Goal: Task Accomplishment & Management: Complete application form

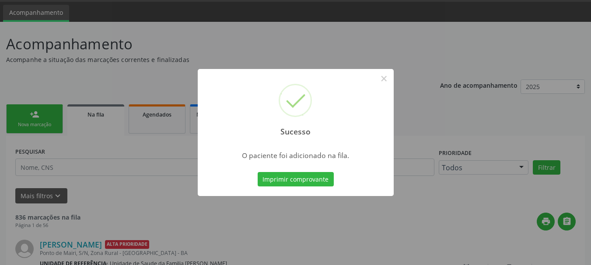
scroll to position [26, 0]
click at [380, 81] on button "×" at bounding box center [384, 78] width 15 height 15
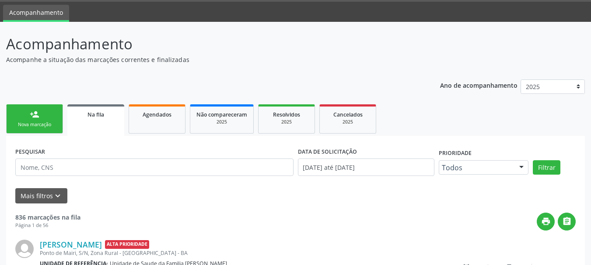
click at [59, 126] on link "person_add Nova marcação" at bounding box center [34, 119] width 57 height 29
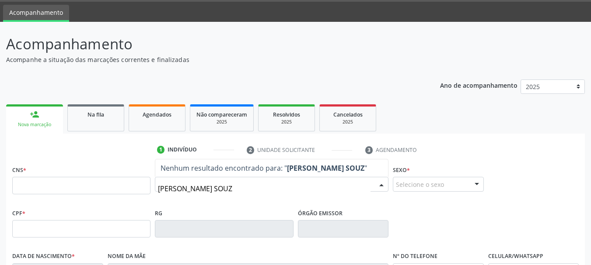
type input "[PERSON_NAME]"
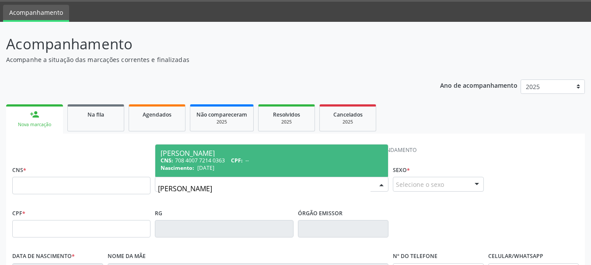
click at [270, 163] on div "CNS: 708 4007 7214 0363 CPF: --" at bounding box center [272, 160] width 222 height 7
type input "708 4007 7214 0363"
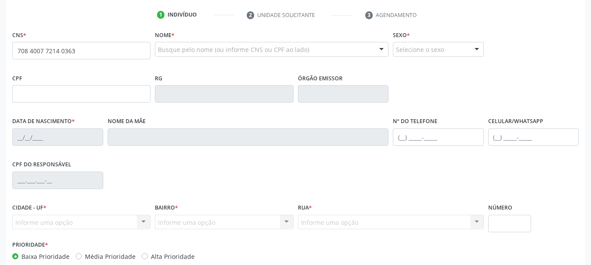
scroll to position [209, 0]
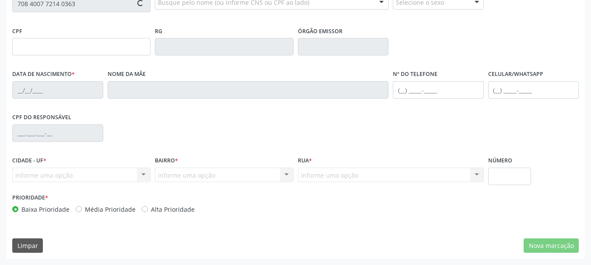
type input "[DATE]"
type input "[PERSON_NAME]"
type input "[PHONE_NUMBER]"
type input "S/N"
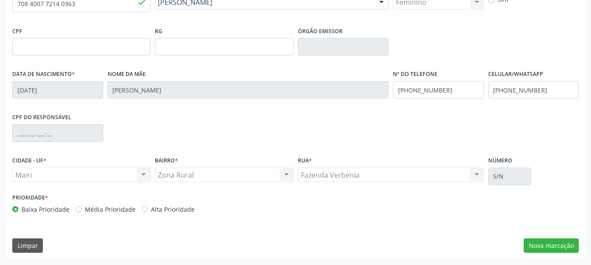
click at [143, 206] on div "Alta Prioridade" at bounding box center [168, 209] width 53 height 9
click at [189, 211] on label "Alta Prioridade" at bounding box center [173, 209] width 44 height 9
click at [148, 211] on input "Alta Prioridade" at bounding box center [145, 209] width 6 height 8
radio input "true"
click at [551, 241] on button "Nova marcação" at bounding box center [551, 246] width 55 height 15
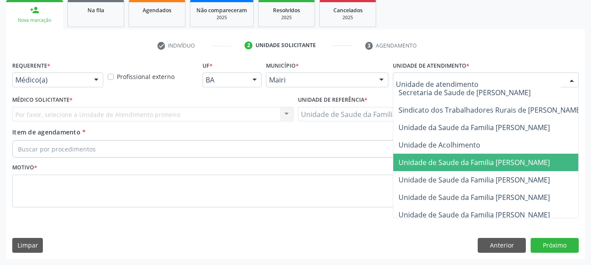
scroll to position [646, 0]
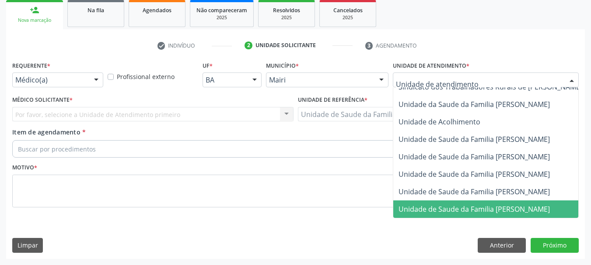
click at [533, 206] on span "Unidade de Saude da Familia [PERSON_NAME]" at bounding box center [473, 210] width 151 height 10
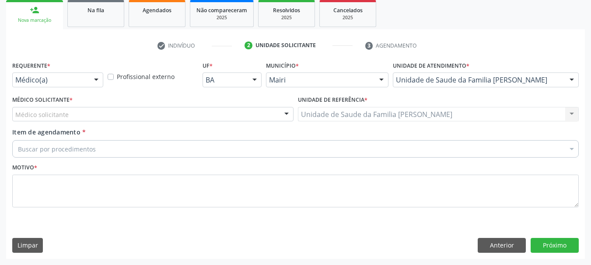
click at [330, 114] on div "Unidade de Saude da Familia [PERSON_NAME] Unidade de Saude da Familia Mourival …" at bounding box center [438, 114] width 281 height 15
click at [285, 115] on div at bounding box center [286, 115] width 13 height 15
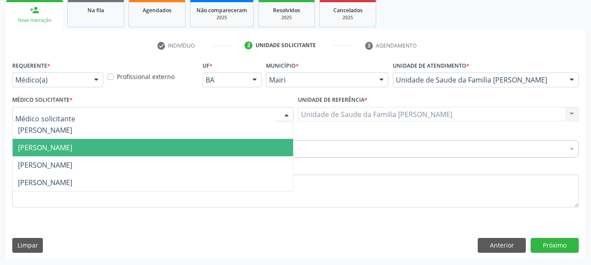
click at [174, 148] on span "[PERSON_NAME]" at bounding box center [153, 147] width 280 height 17
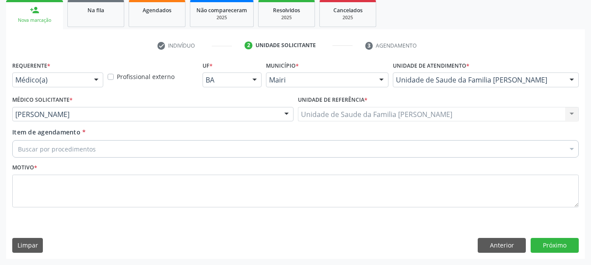
click at [182, 151] on div "Buscar por procedimentos" at bounding box center [295, 148] width 566 height 17
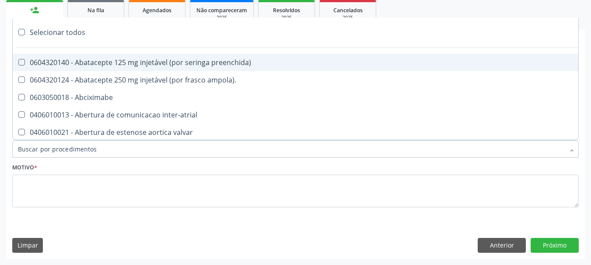
type input "#"
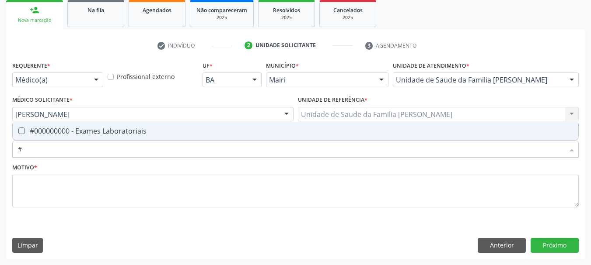
click at [248, 132] on div "#000000000 - Exames Laboratoriais" at bounding box center [295, 131] width 555 height 7
checkbox Laboratoriais "true"
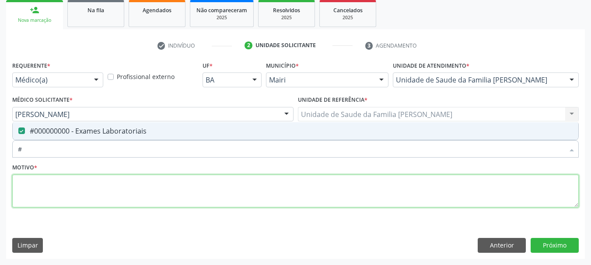
click at [183, 195] on textarea at bounding box center [295, 191] width 566 height 33
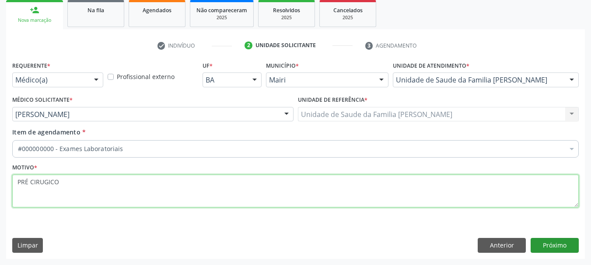
type textarea "PRÉ CIRUGICO"
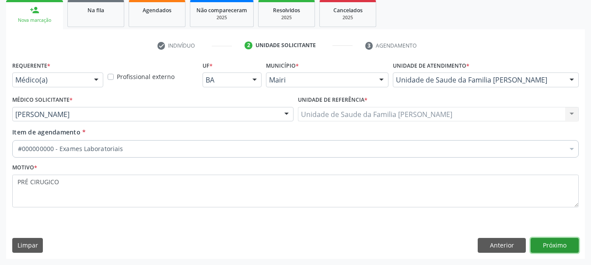
click at [550, 243] on button "Próximo" at bounding box center [555, 245] width 48 height 15
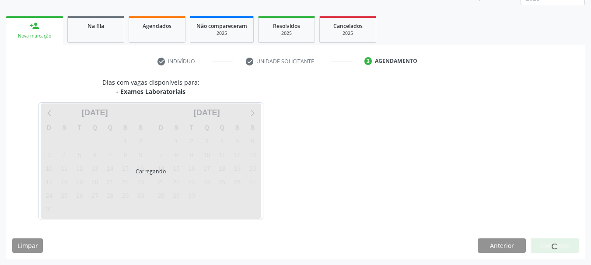
scroll to position [131, 0]
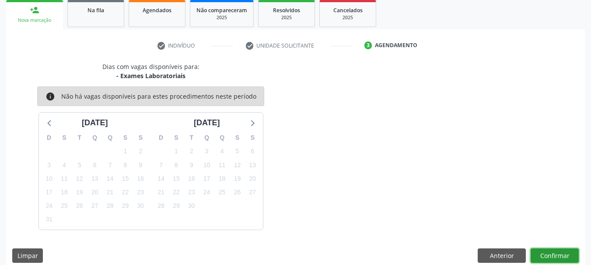
click at [544, 255] on button "Confirmar" at bounding box center [555, 256] width 48 height 15
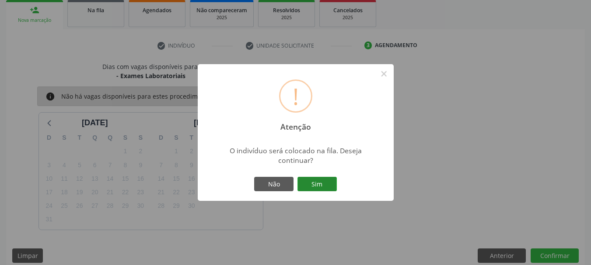
click at [332, 188] on button "Sim" at bounding box center [316, 184] width 39 height 15
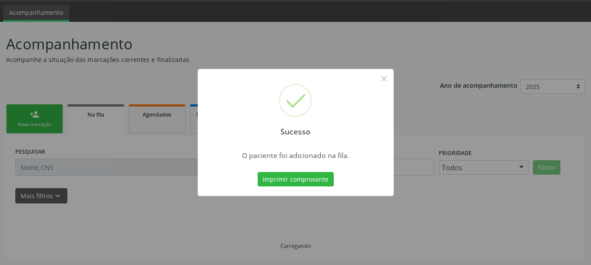
scroll to position [26, 0]
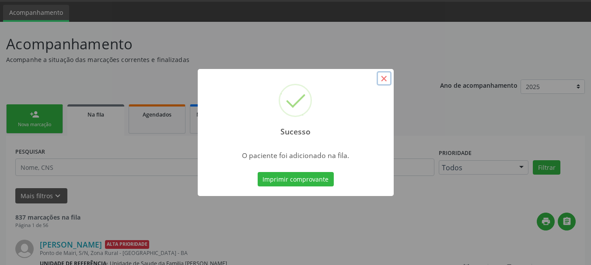
click at [387, 81] on button "×" at bounding box center [384, 78] width 15 height 15
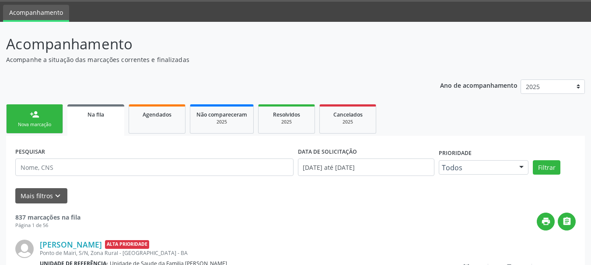
click at [49, 122] on div "Nova marcação" at bounding box center [35, 125] width 44 height 7
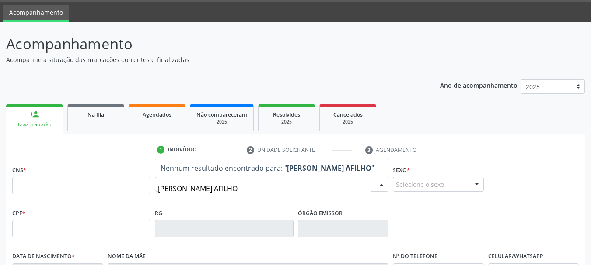
click at [205, 190] on input "[PERSON_NAME] AFILHO" at bounding box center [264, 188] width 213 height 17
type input "[PERSON_NAME]"
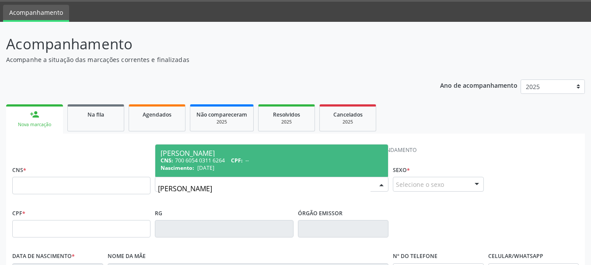
click at [318, 156] on div "[PERSON_NAME]" at bounding box center [272, 153] width 222 height 7
type input "700 6054 0311 6264"
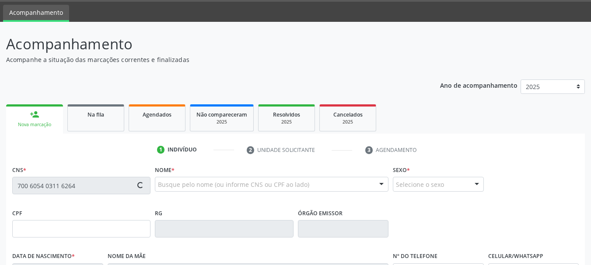
type input "[DATE]"
type input "[PHONE_NUMBER]"
type input "S/N"
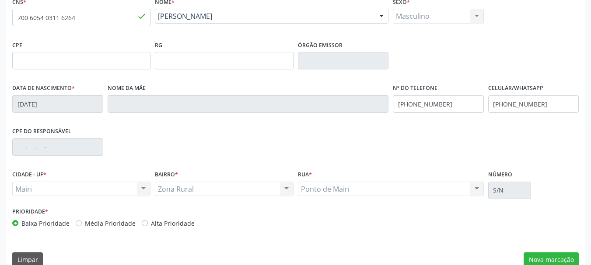
scroll to position [209, 0]
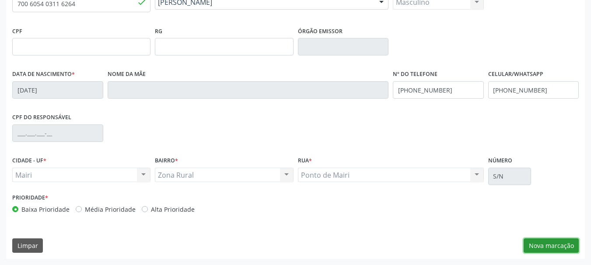
click at [534, 245] on button "Nova marcação" at bounding box center [551, 246] width 55 height 15
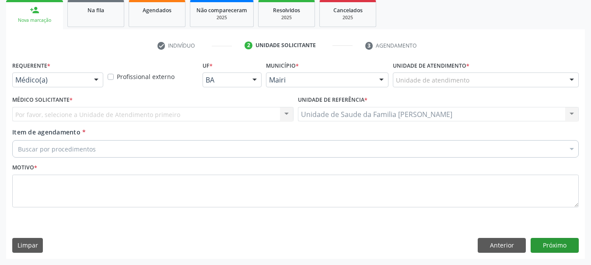
scroll to position [131, 0]
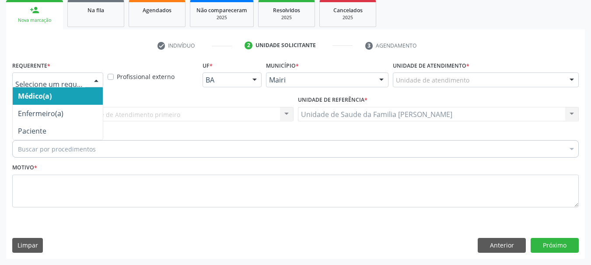
click at [101, 84] on div at bounding box center [96, 80] width 13 height 15
click at [95, 94] on span "Médico(a)" at bounding box center [58, 95] width 90 height 17
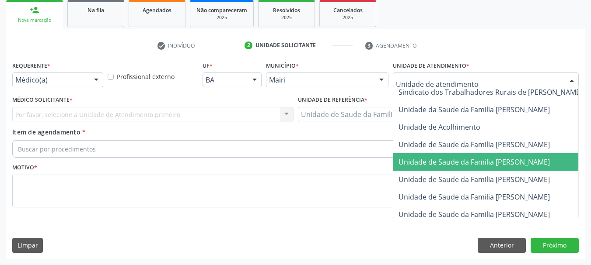
scroll to position [646, 0]
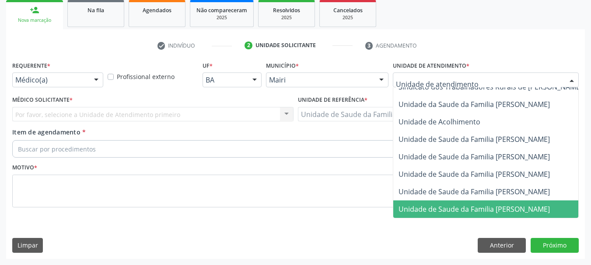
click at [498, 205] on span "Unidade de Saude da Familia [PERSON_NAME]" at bounding box center [473, 210] width 151 height 10
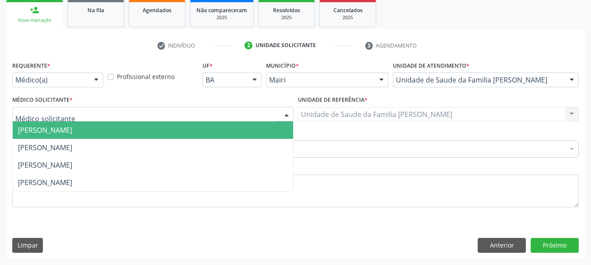
click at [286, 113] on div at bounding box center [286, 115] width 13 height 15
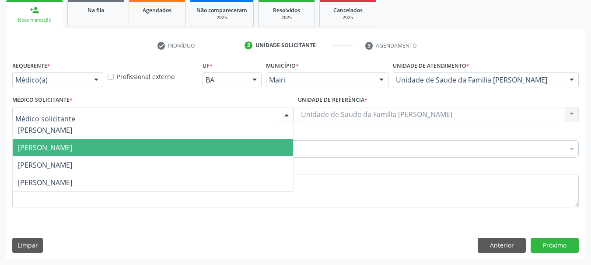
click at [169, 154] on span "[PERSON_NAME]" at bounding box center [153, 147] width 280 height 17
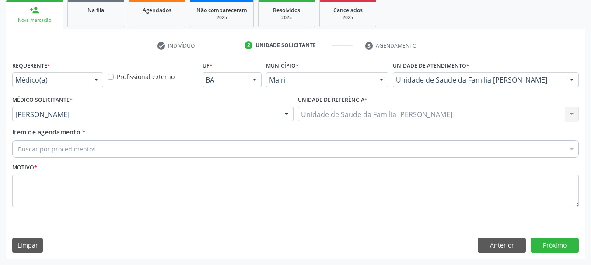
click at [172, 150] on div "Buscar por procedimentos" at bounding box center [295, 148] width 566 height 17
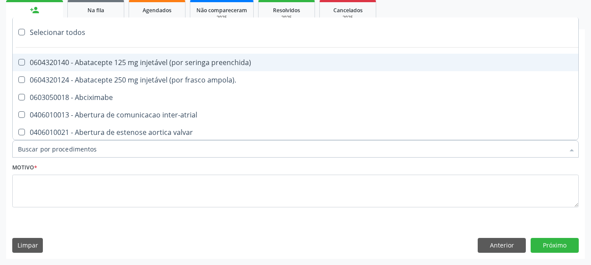
type input "#"
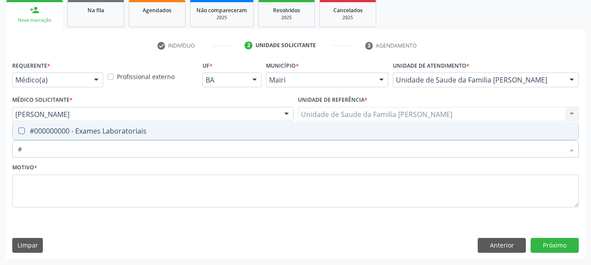
click at [185, 126] on span "#000000000 - Exames Laboratoriais" at bounding box center [296, 130] width 566 height 17
checkbox Laboratoriais "true"
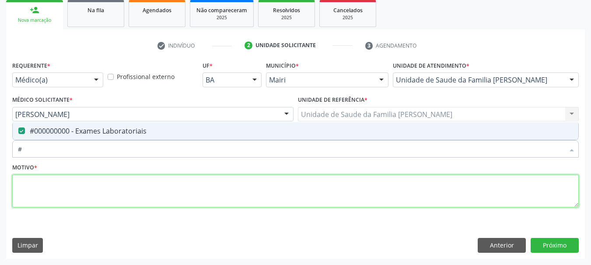
click at [189, 190] on textarea at bounding box center [295, 191] width 566 height 33
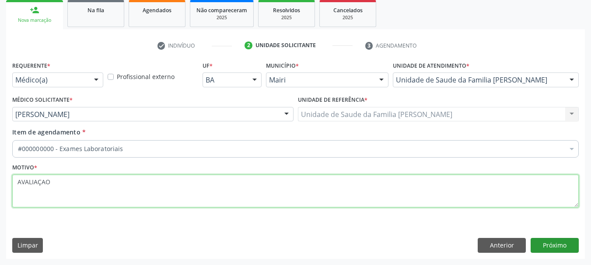
type textarea "AVALIAÇAO"
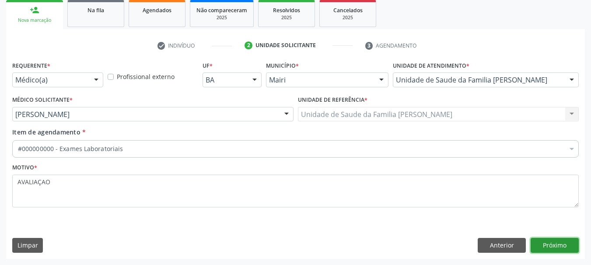
click at [557, 245] on button "Próximo" at bounding box center [555, 245] width 48 height 15
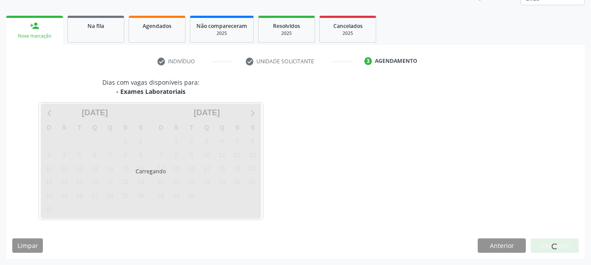
scroll to position [131, 0]
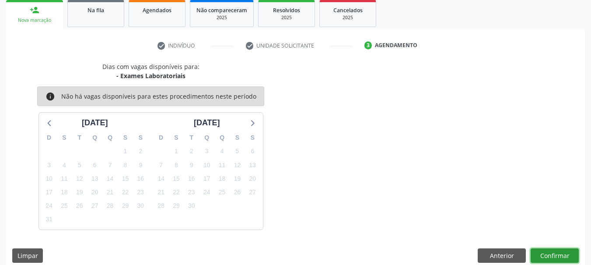
click at [555, 252] on button "Confirmar" at bounding box center [555, 256] width 48 height 15
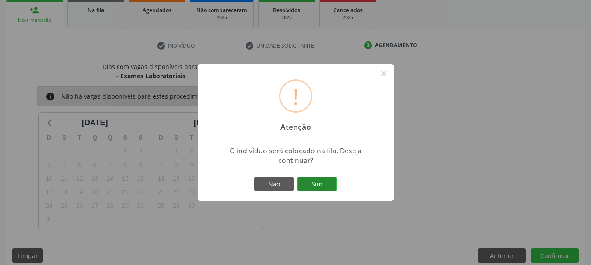
click at [318, 182] on button "Sim" at bounding box center [316, 184] width 39 height 15
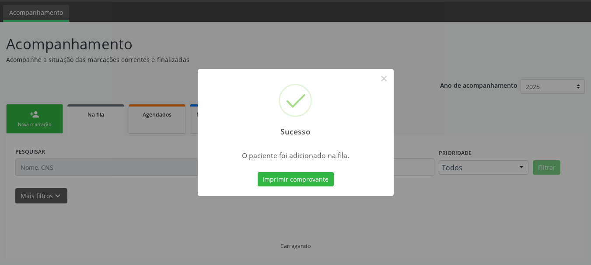
scroll to position [26, 0]
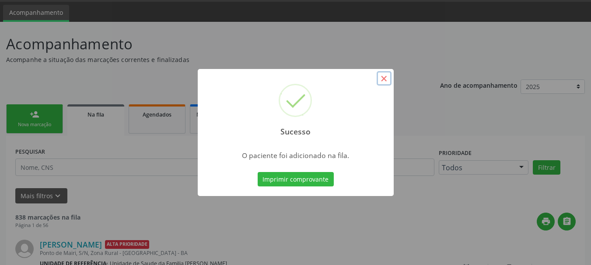
click at [384, 75] on button "×" at bounding box center [384, 78] width 15 height 15
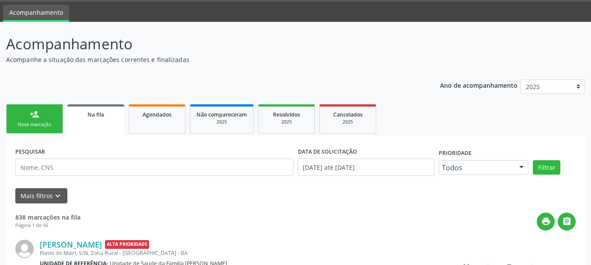
click at [45, 124] on div "Nova marcação" at bounding box center [35, 125] width 44 height 7
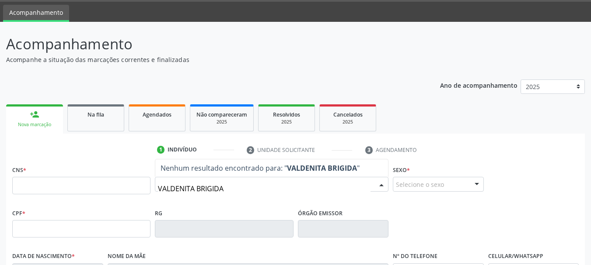
click at [241, 192] on input "VALDENITA BRIGIDA" at bounding box center [264, 188] width 213 height 17
type input "VALDENITA BRIGIDA"
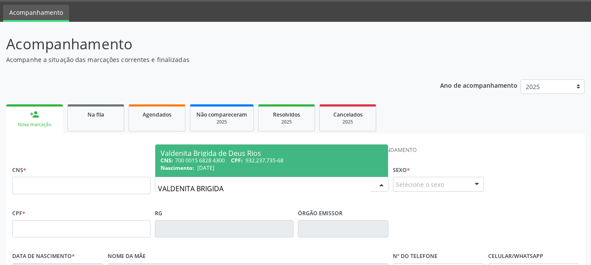
click at [249, 163] on span "932.237.735-68" at bounding box center [264, 160] width 38 height 7
type input "700 0015 6828 4300"
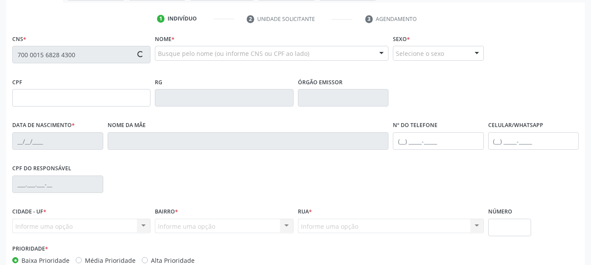
type input "[DATE]"
type input "[PHONE_NUMBER]"
type input "S/N"
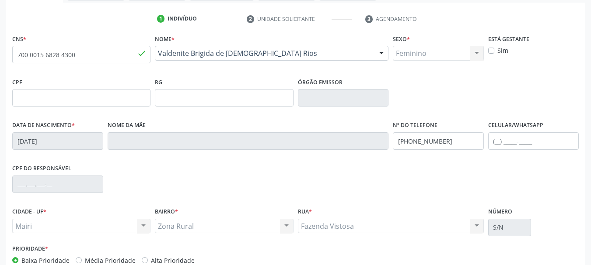
scroll to position [209, 0]
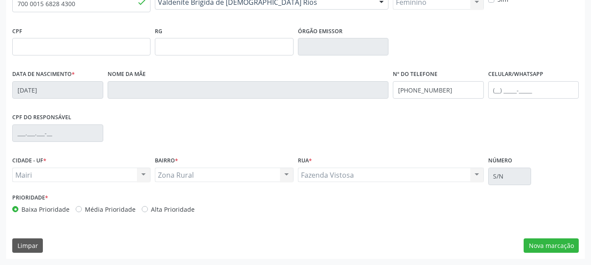
click at [151, 210] on label "Alta Prioridade" at bounding box center [173, 209] width 44 height 9
click at [142, 210] on input "Alta Prioridade" at bounding box center [145, 209] width 6 height 8
radio input "true"
click at [544, 244] on button "Nova marcação" at bounding box center [551, 246] width 55 height 15
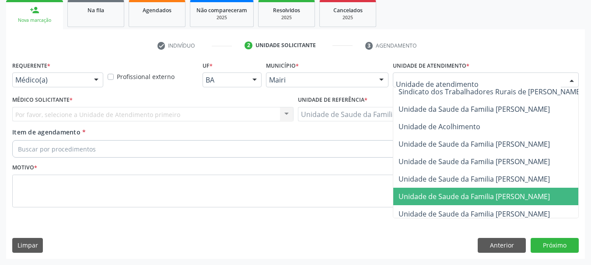
scroll to position [646, 0]
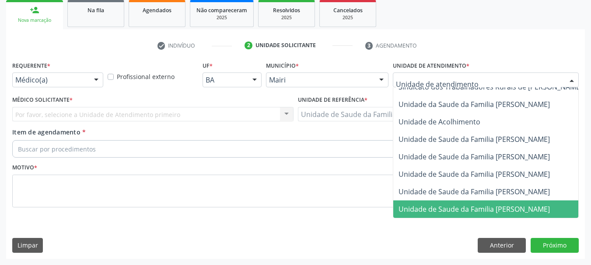
click at [472, 205] on span "Unidade de Saude da Familia [PERSON_NAME]" at bounding box center [473, 210] width 151 height 10
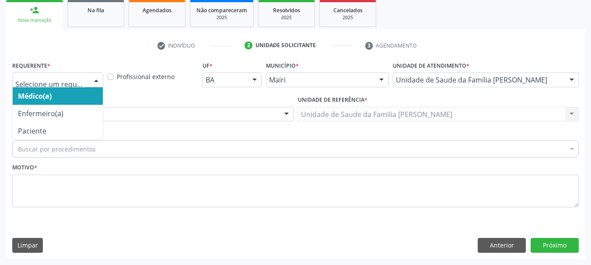
click at [99, 77] on div at bounding box center [96, 80] width 13 height 15
click at [79, 100] on span "Médico(a)" at bounding box center [58, 95] width 90 height 17
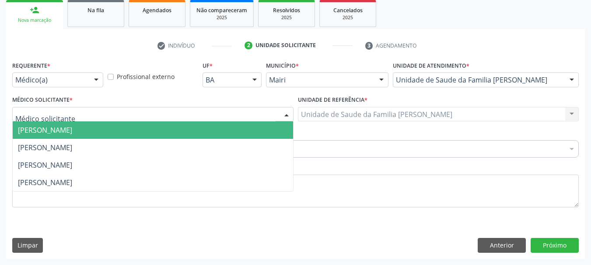
click at [82, 112] on div at bounding box center [152, 114] width 281 height 15
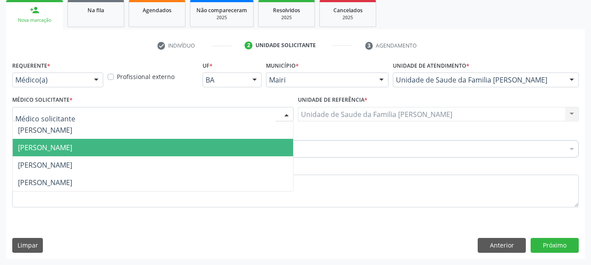
click at [72, 148] on span "[PERSON_NAME]" at bounding box center [45, 148] width 54 height 10
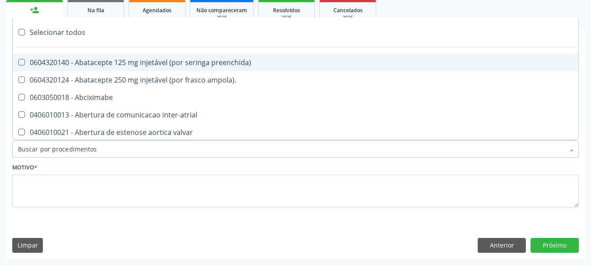
type input "#"
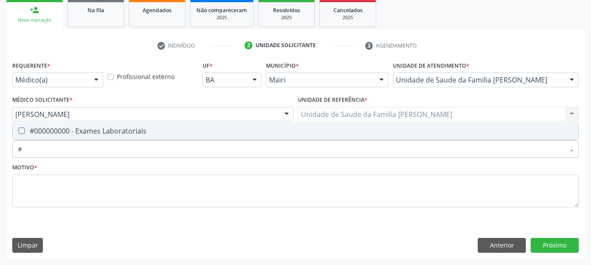
click at [85, 125] on span "#000000000 - Exames Laboratoriais" at bounding box center [296, 130] width 566 height 17
checkbox Laboratoriais "true"
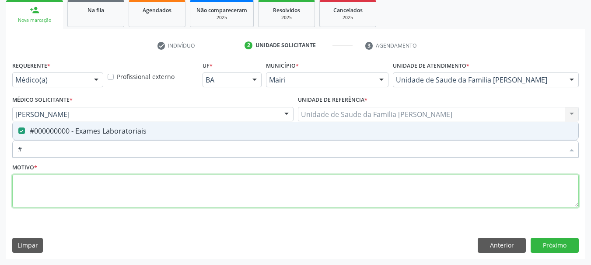
click at [109, 191] on textarea at bounding box center [295, 191] width 566 height 33
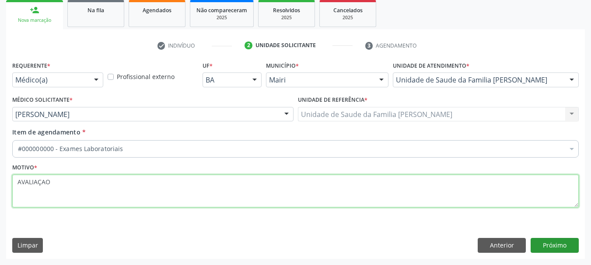
type textarea "AVALIAÇAO"
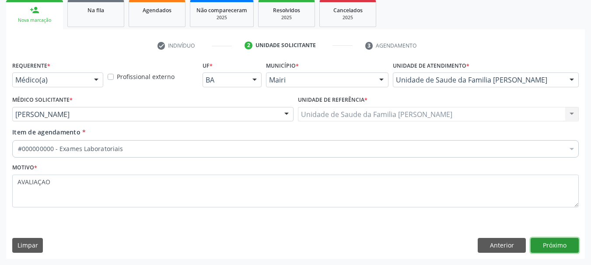
click at [550, 244] on button "Próximo" at bounding box center [555, 245] width 48 height 15
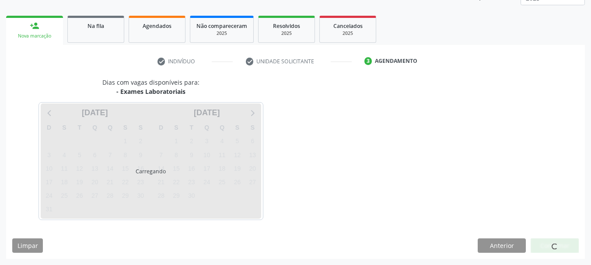
scroll to position [131, 0]
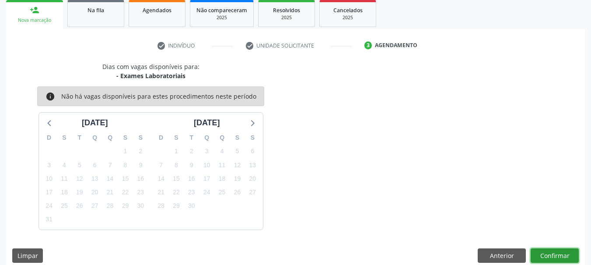
click at [548, 255] on button "Confirmar" at bounding box center [555, 256] width 48 height 15
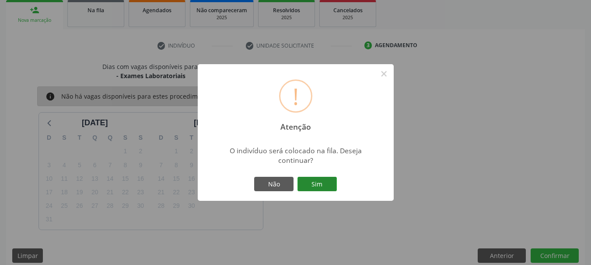
click at [315, 185] on button "Sim" at bounding box center [316, 184] width 39 height 15
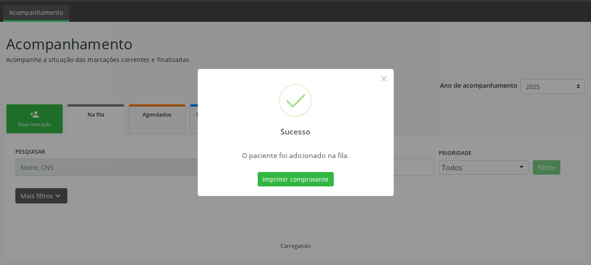
scroll to position [26, 0]
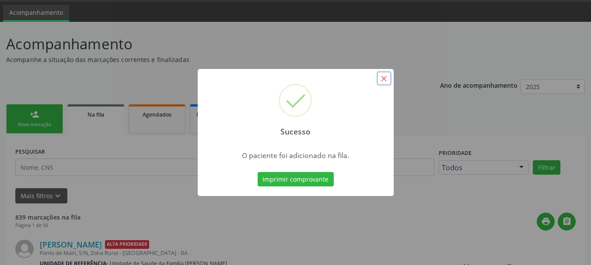
click at [387, 83] on button "×" at bounding box center [384, 78] width 15 height 15
